Goal: Navigation & Orientation: Find specific page/section

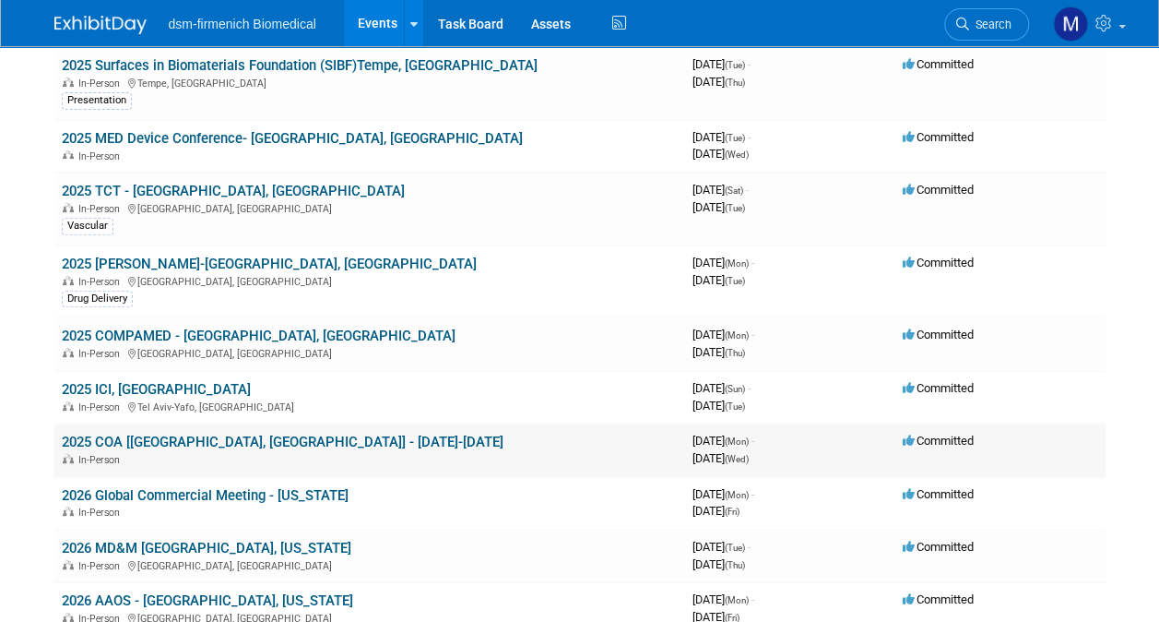
scroll to position [277, 0]
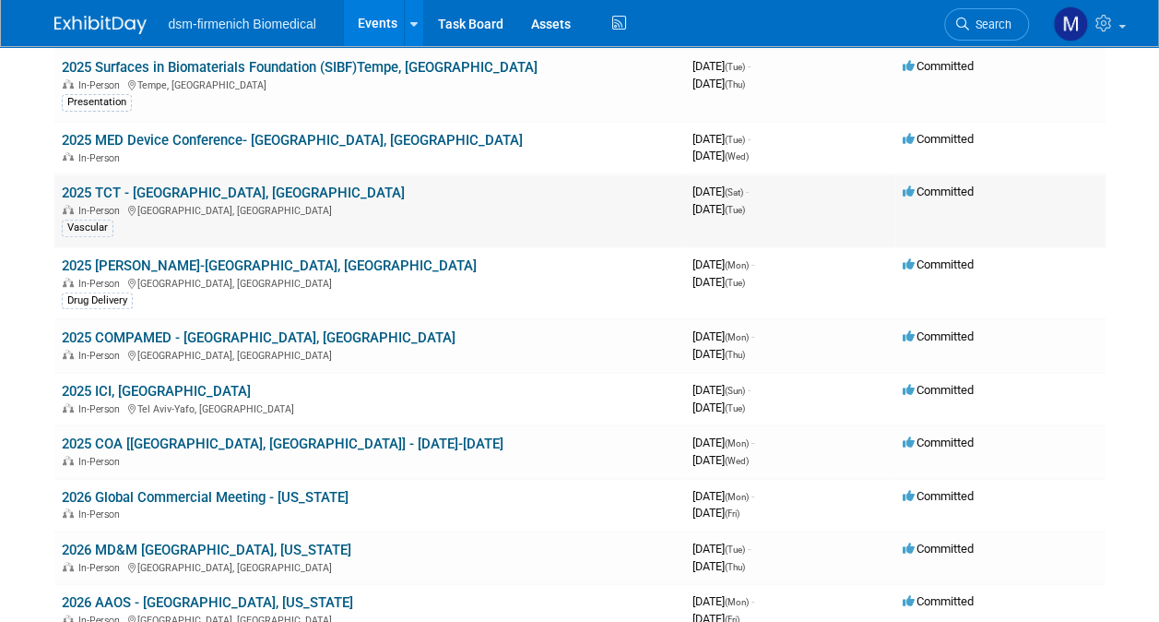
click at [165, 189] on link "2025 TCT - [GEOGRAPHIC_DATA], [GEOGRAPHIC_DATA]" at bounding box center [233, 192] width 343 height 17
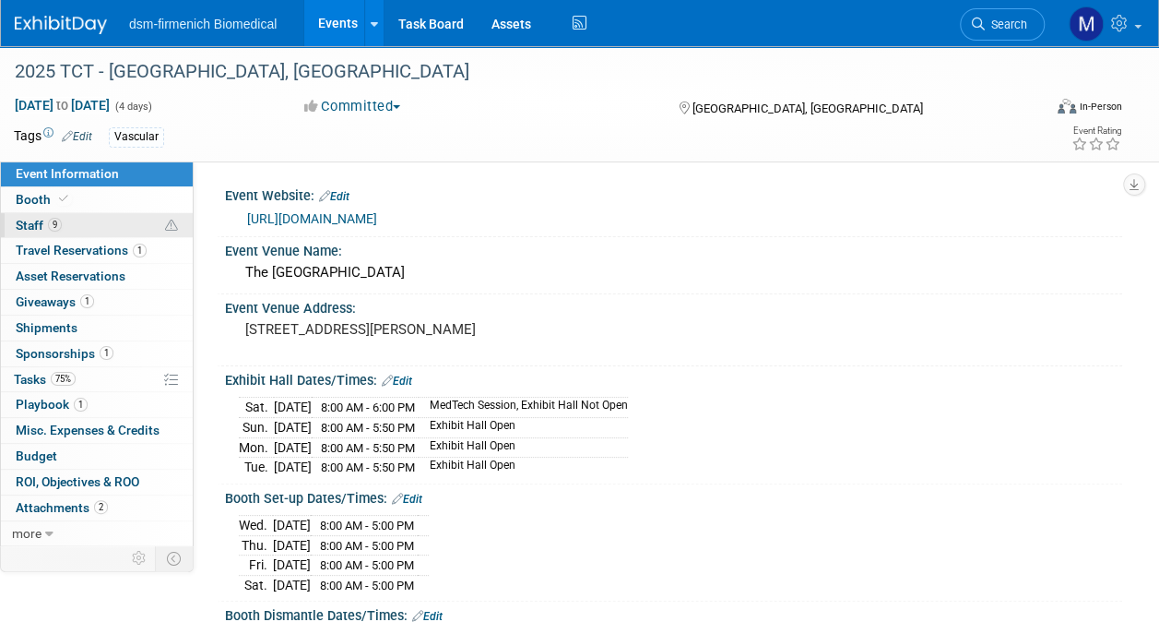
click at [31, 227] on span "Staff 9" at bounding box center [39, 225] width 46 height 15
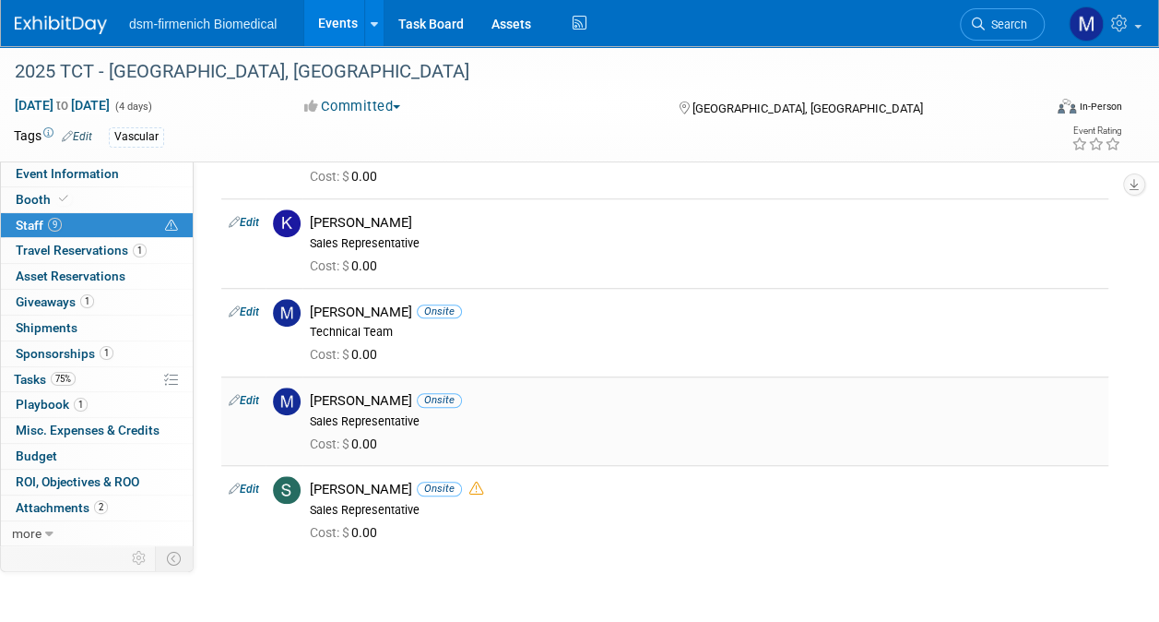
scroll to position [553, 0]
